Goal: Transaction & Acquisition: Purchase product/service

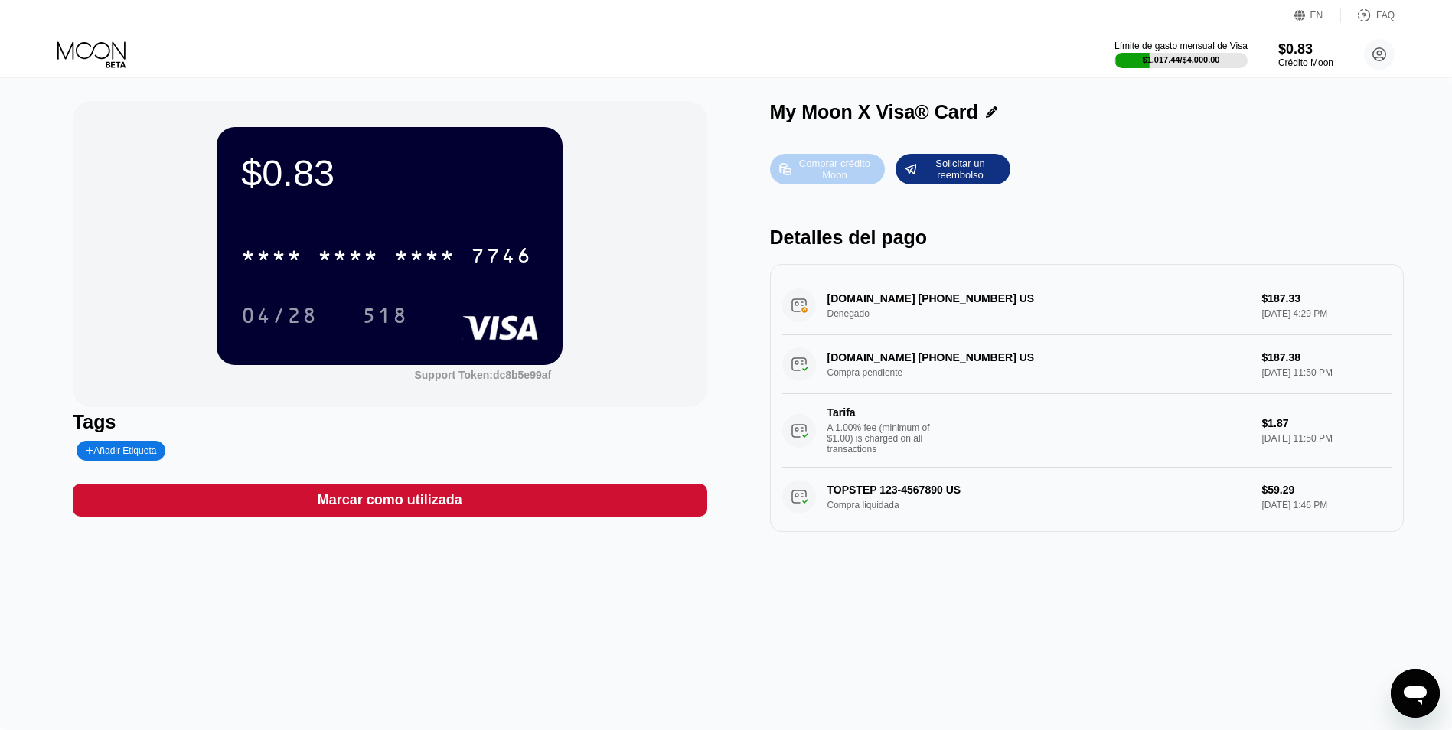
click at [811, 169] on div "Comprar crédito Moon" at bounding box center [834, 169] width 84 height 24
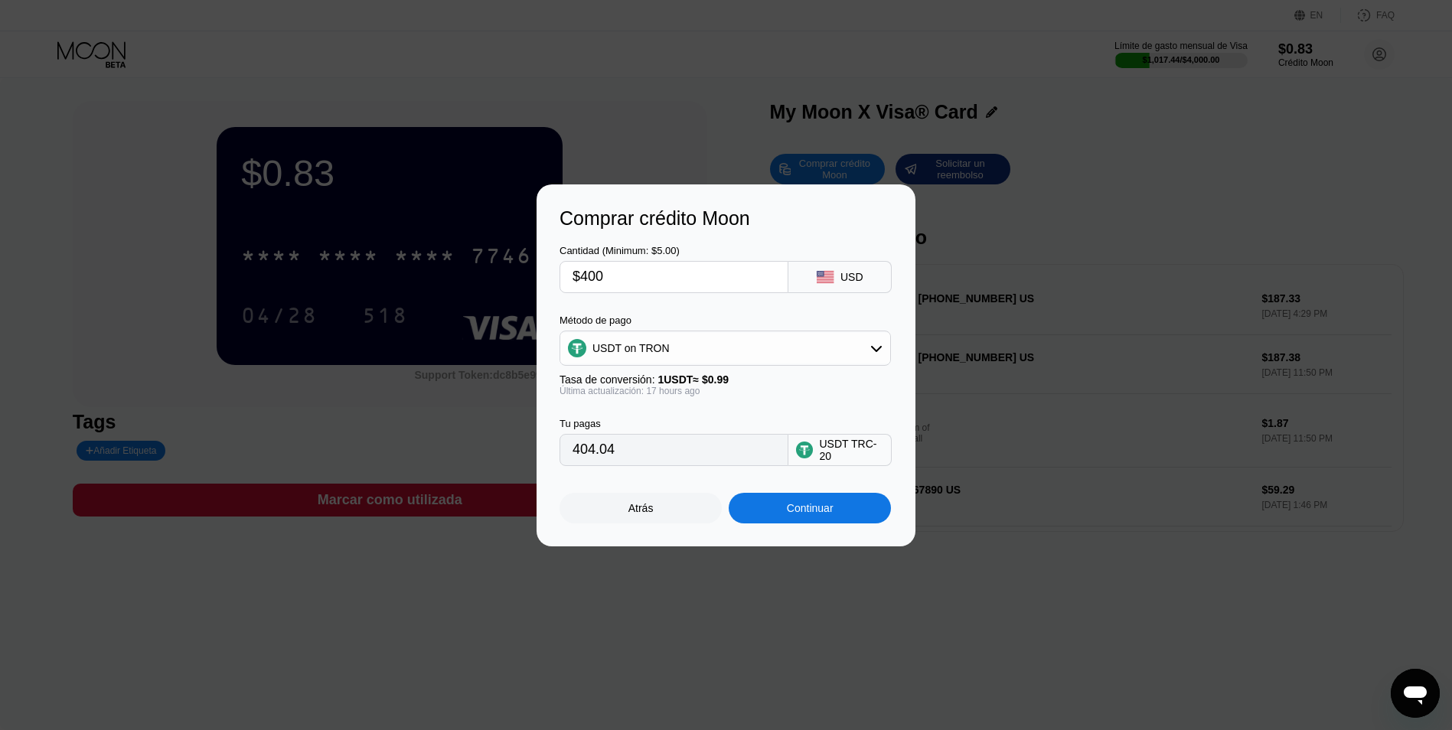
click at [625, 287] on input "$400" at bounding box center [674, 277] width 203 height 31
type input "$40"
type input "40.40"
type input "$4"
type input "0.00"
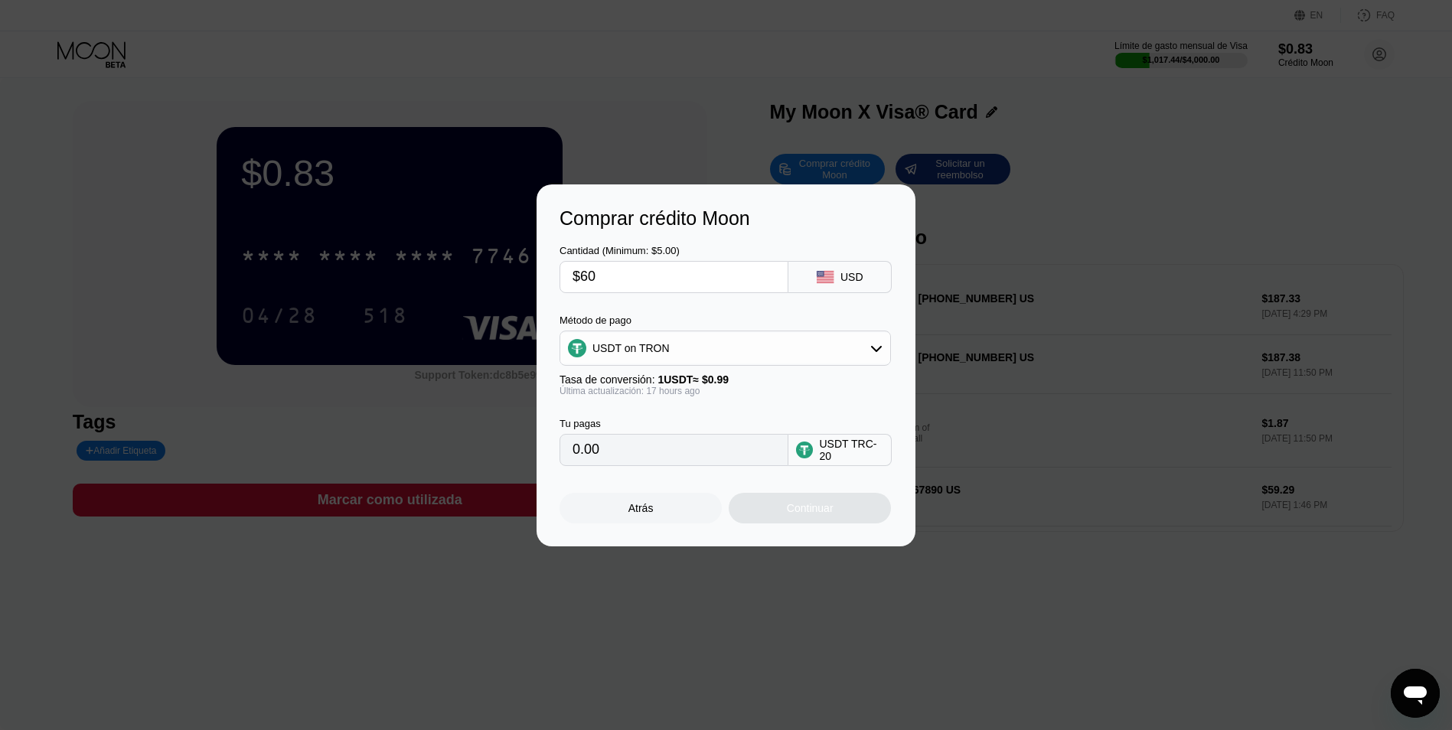
type input "$600"
type input "606.06"
type input "$600"
click at [826, 506] on div "Continuar" at bounding box center [810, 508] width 47 height 12
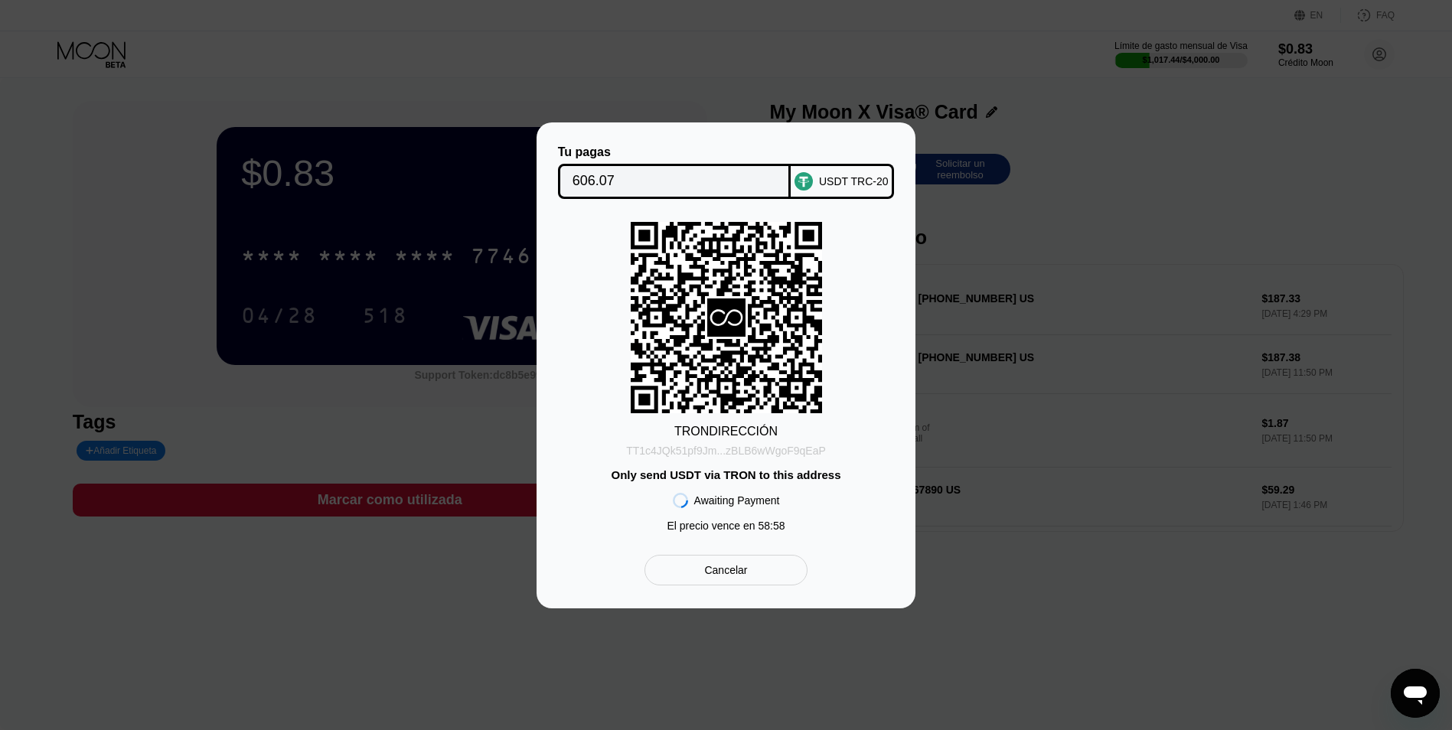
click at [768, 453] on div "TT1c4JQk51pf9Jm...zBLB6wWgoF9qEaP" at bounding box center [726, 451] width 200 height 12
click at [733, 451] on div "TT1c4JQk51pf9Jm...zBLB6wWgoF9qEaP" at bounding box center [726, 451] width 200 height 12
click at [296, 56] on div at bounding box center [732, 365] width 1464 height 730
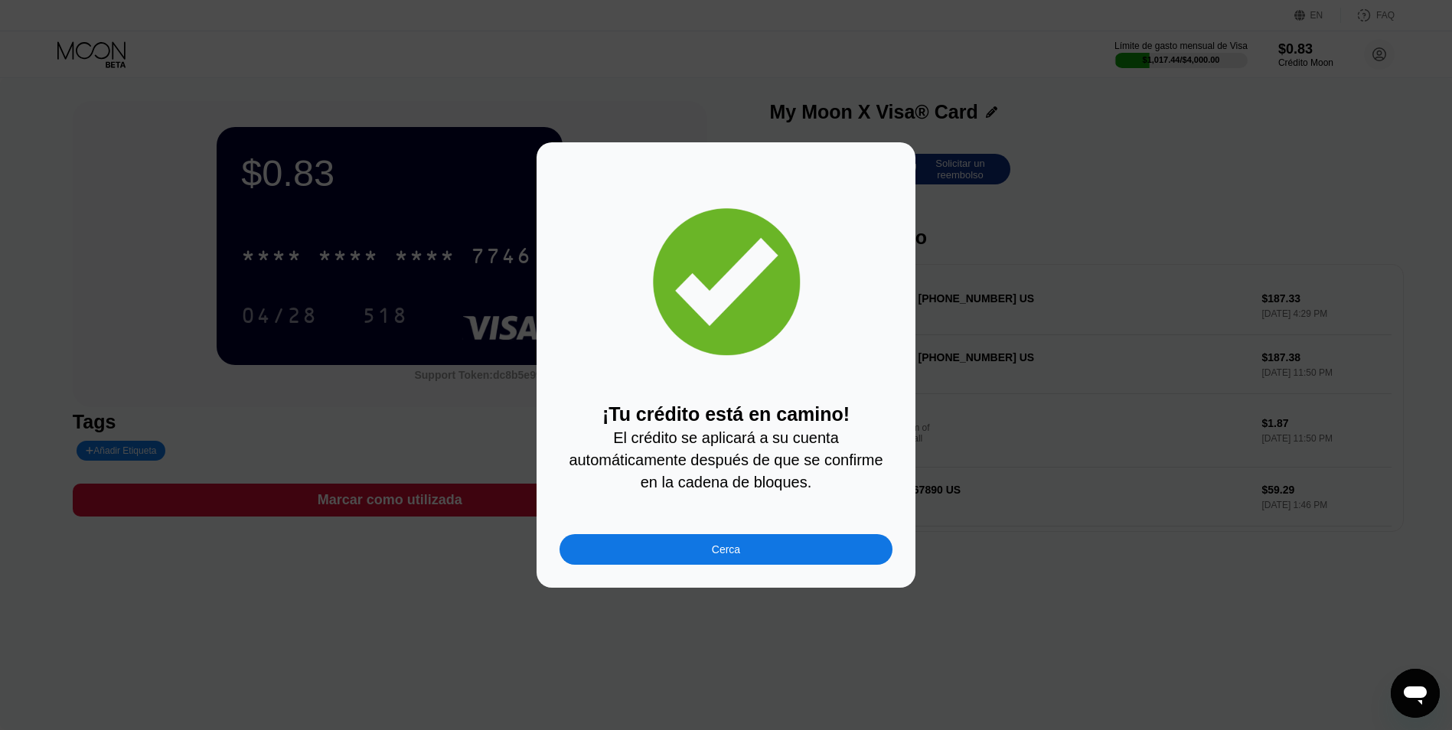
click at [710, 550] on div "Cerca" at bounding box center [726, 549] width 333 height 31
